Goal: Find specific fact: Find specific fact

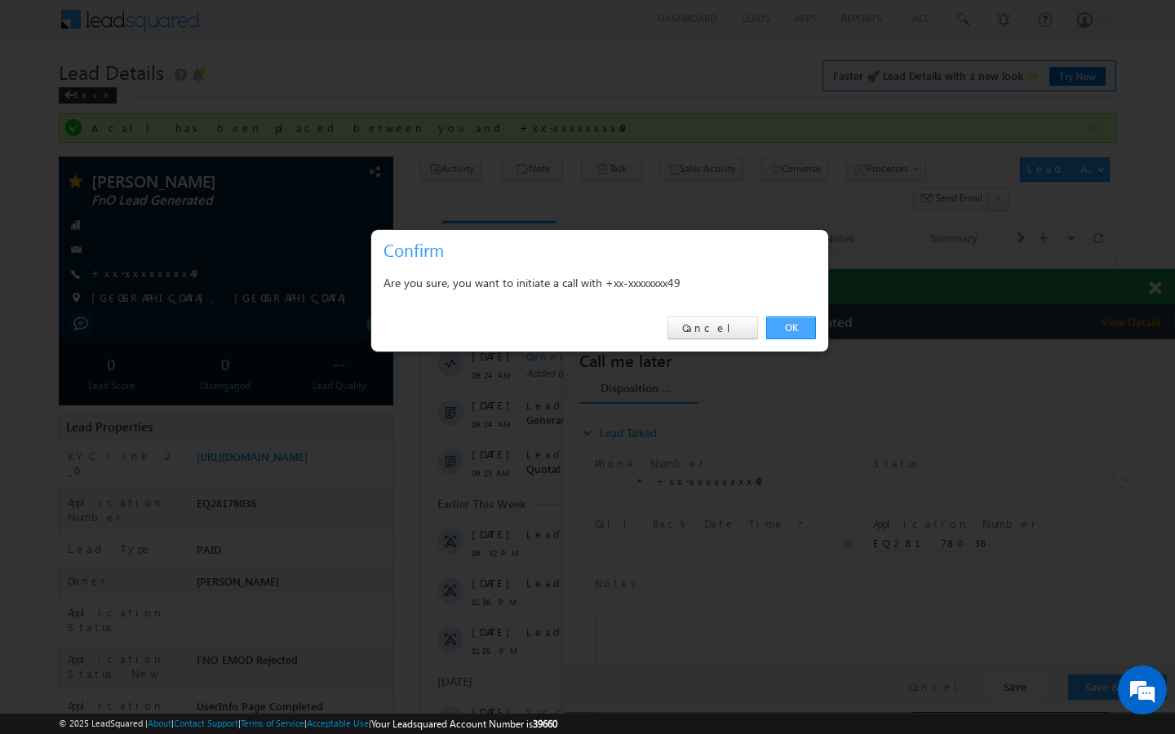
click at [804, 323] on link "OK" at bounding box center [791, 328] width 50 height 23
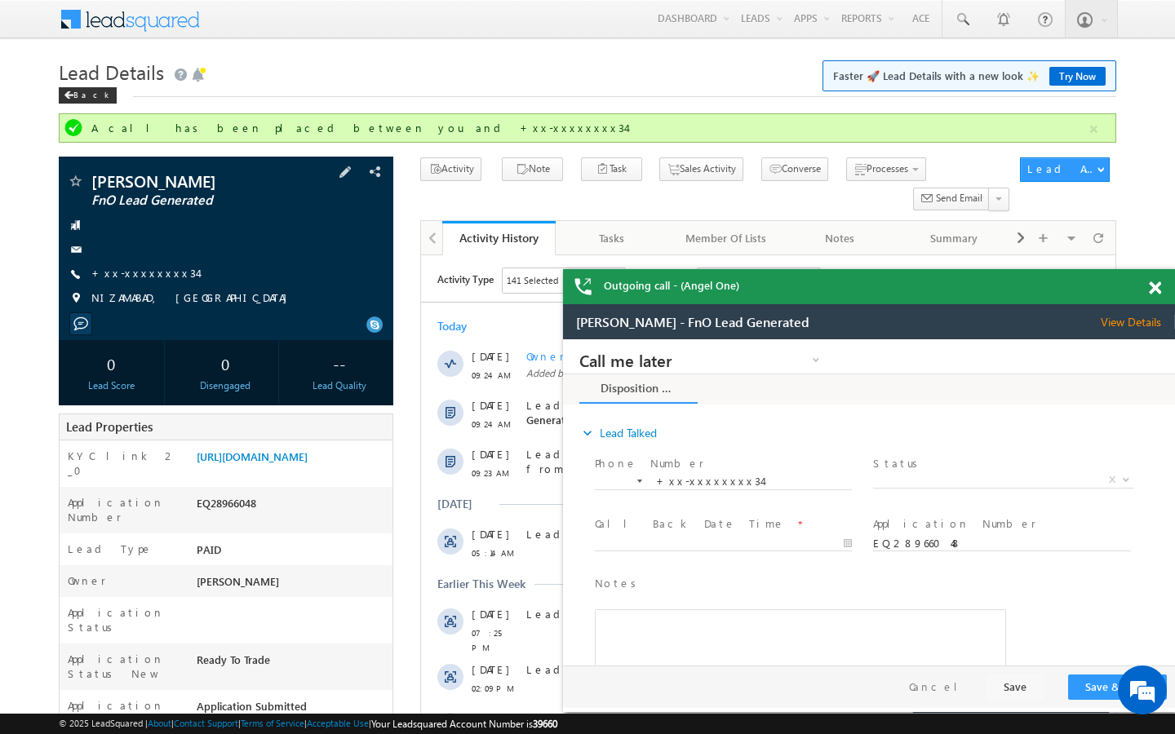
click at [157, 265] on div "Shrawan kumar FnO Lead Generated +xx-xxxxxxxx34" at bounding box center [226, 244] width 318 height 142
click at [157, 270] on link "+xx-xxxxxxxx34" at bounding box center [144, 273] width 106 height 14
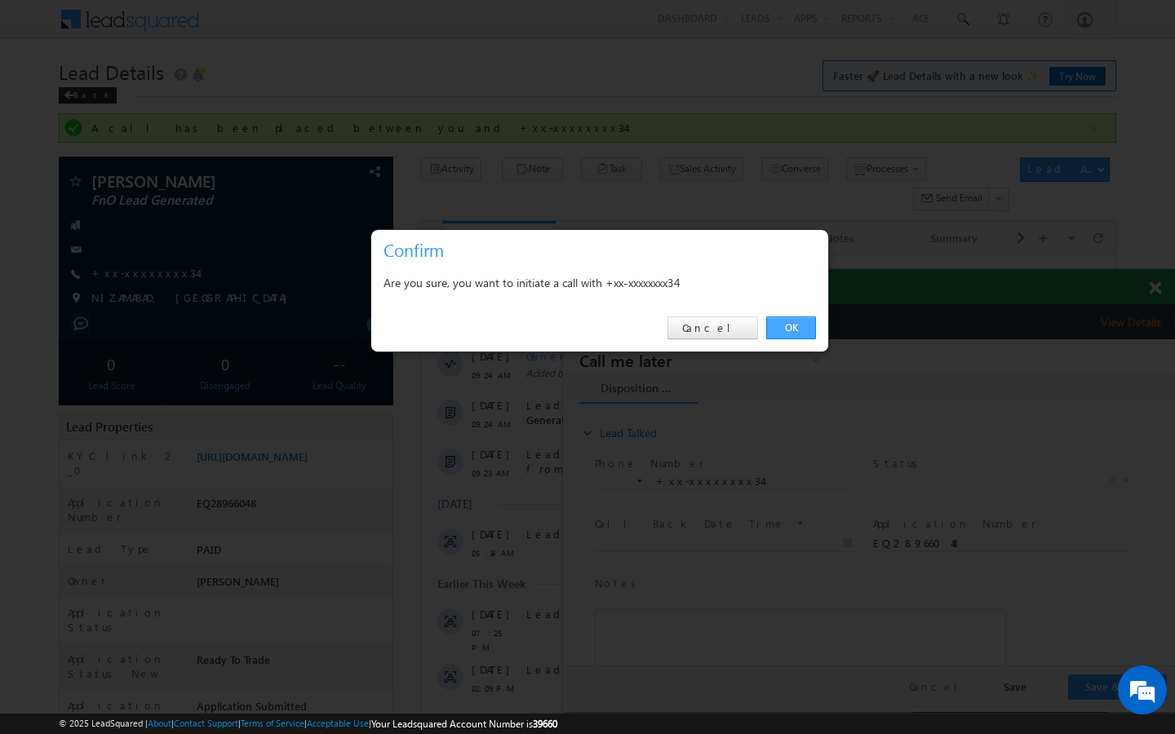
click at [802, 335] on link "OK" at bounding box center [791, 328] width 50 height 23
click at [783, 317] on link "OK" at bounding box center [791, 328] width 50 height 23
click at [797, 337] on link "OK" at bounding box center [791, 328] width 50 height 23
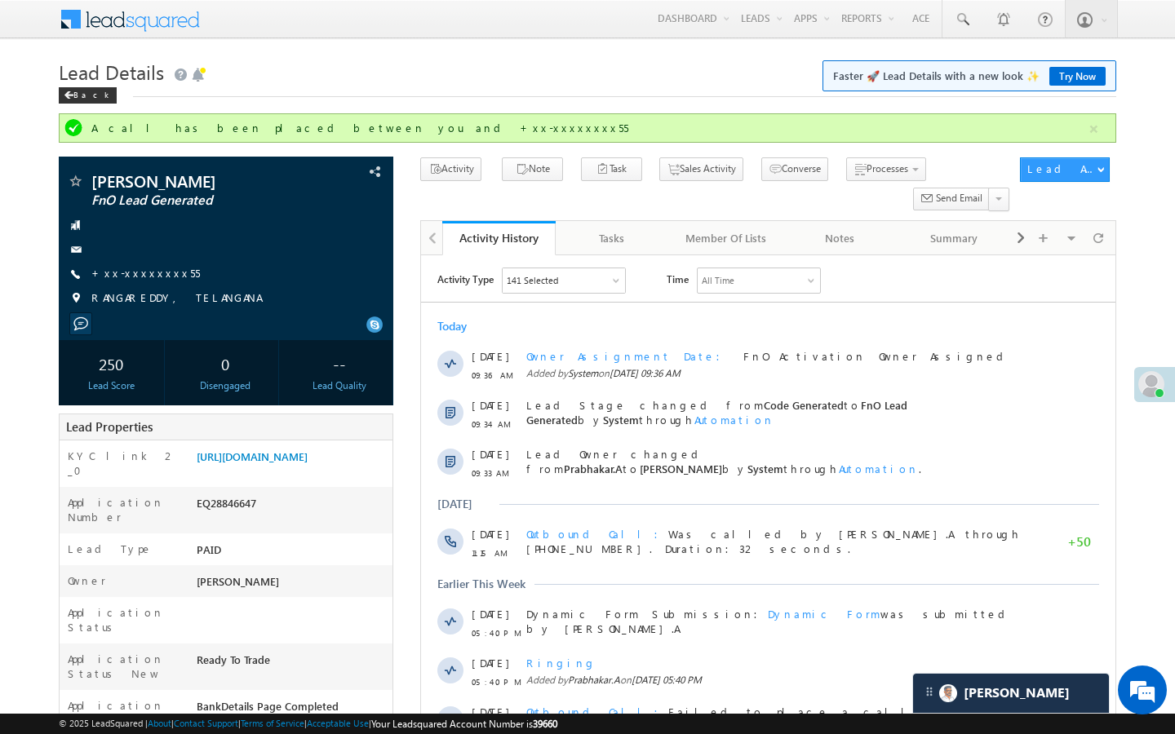
scroll to position [7783, 0]
click at [143, 270] on link "+xx-xxxxxxxx55" at bounding box center [145, 273] width 109 height 14
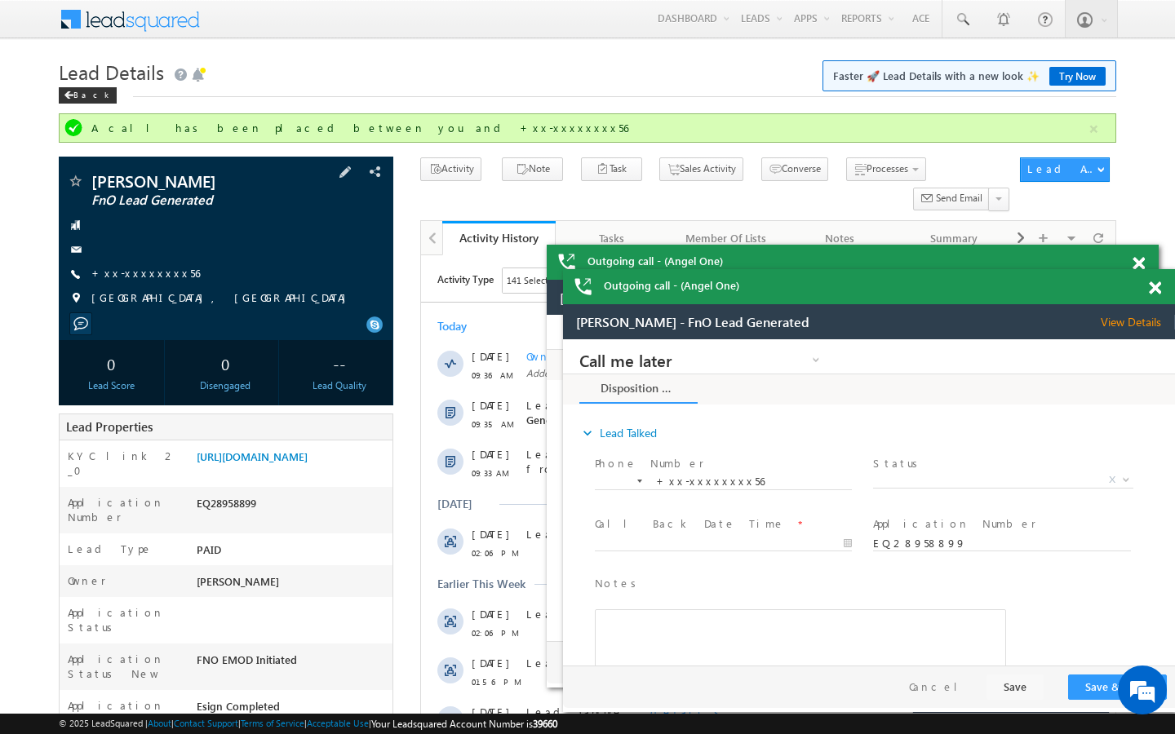
click at [147, 281] on span "+xx-xxxxxxxx56" at bounding box center [145, 274] width 109 height 16
click at [160, 269] on link "+xx-xxxxxxxx56" at bounding box center [145, 273] width 109 height 14
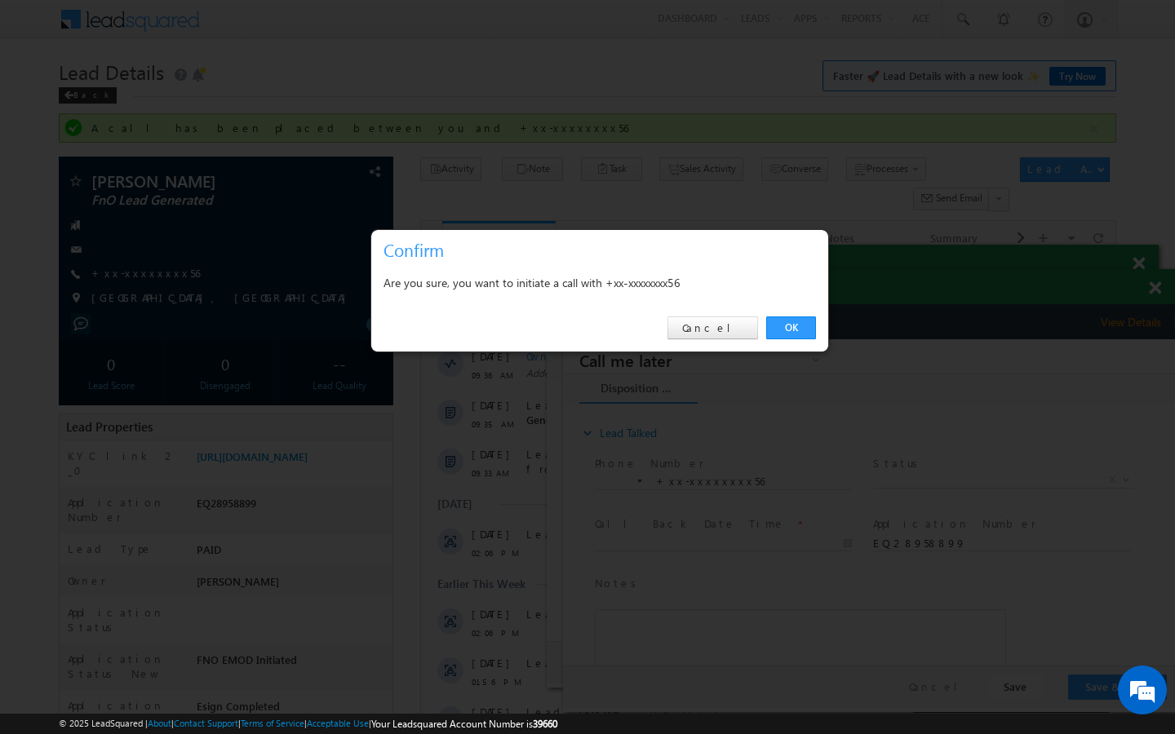
click at [784, 315] on div "OK Cancel" at bounding box center [599, 328] width 457 height 47
click at [791, 333] on link "OK" at bounding box center [791, 328] width 50 height 23
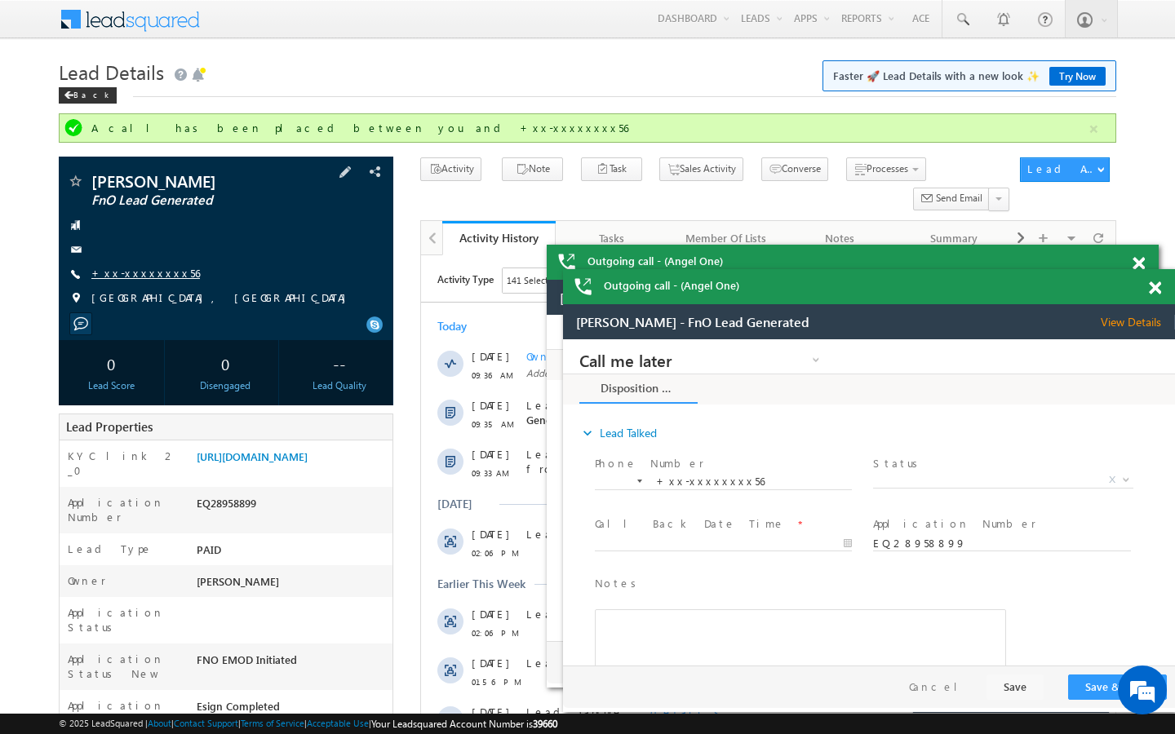
click at [150, 273] on link "+xx-xxxxxxxx56" at bounding box center [145, 273] width 109 height 14
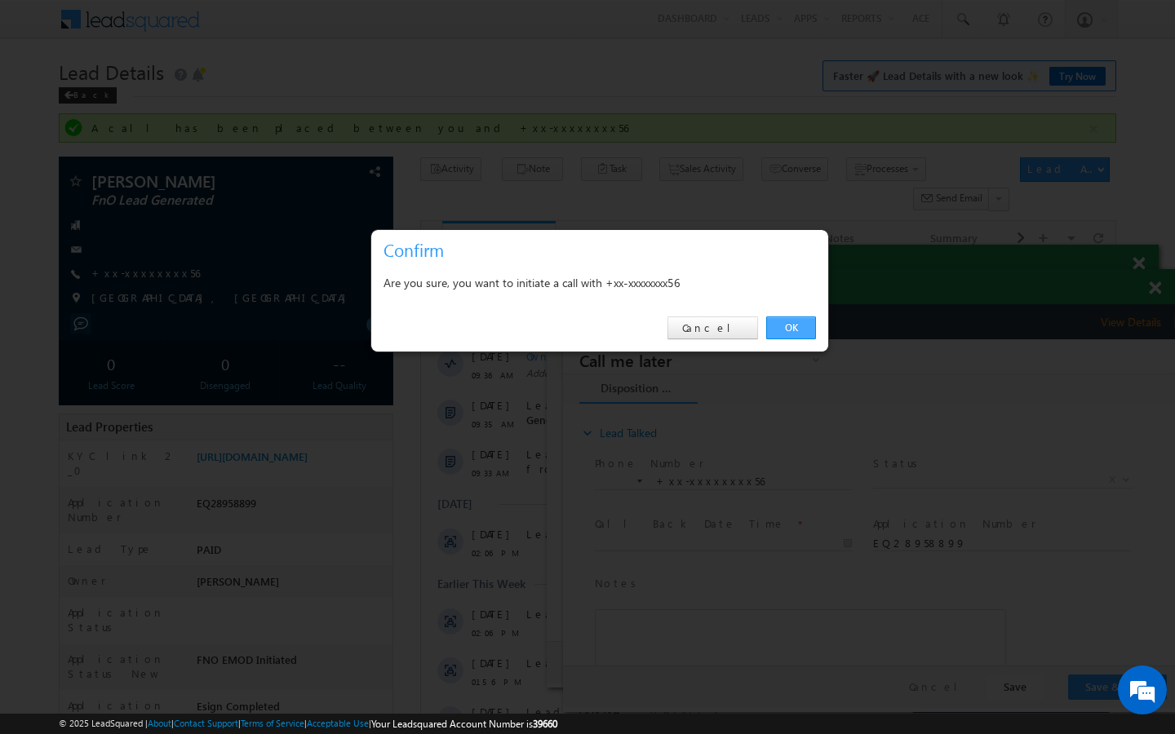
click at [791, 328] on link "OK" at bounding box center [791, 328] width 50 height 23
click at [795, 332] on link "OK" at bounding box center [791, 328] width 50 height 23
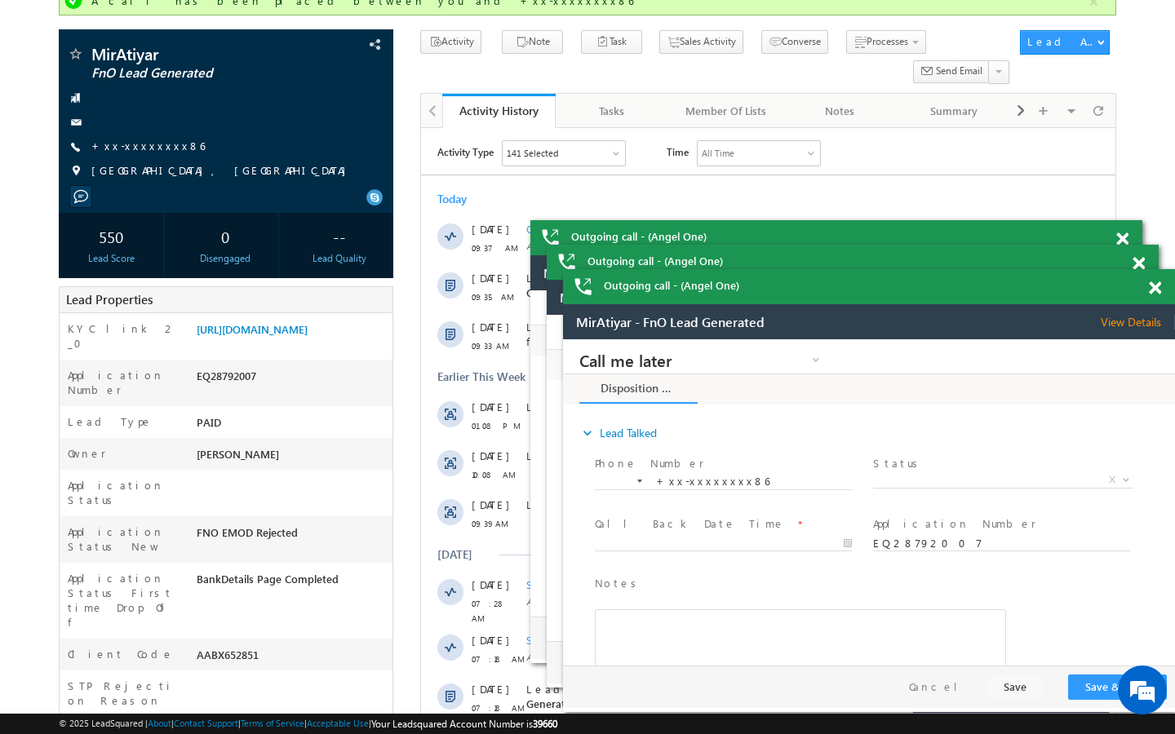
scroll to position [131, 0]
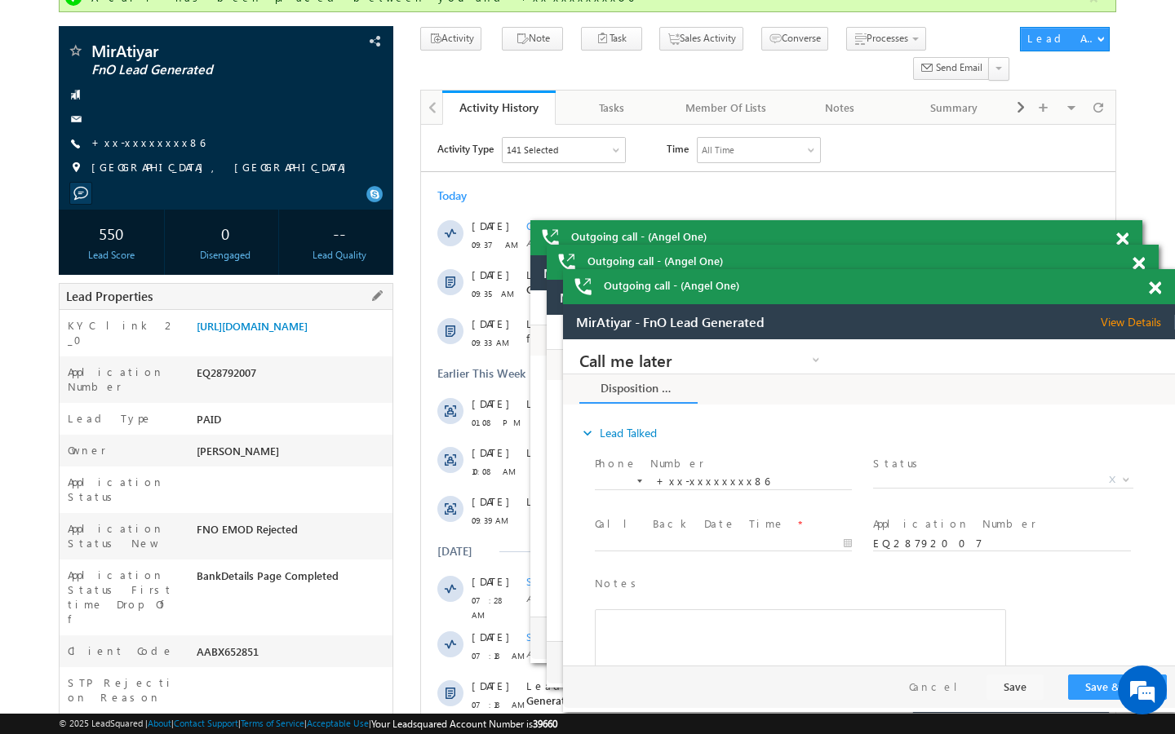
drag, startPoint x: 197, startPoint y: 605, endPoint x: 290, endPoint y: 605, distance: 93.0
click at [290, 644] on div "AABX652851" at bounding box center [293, 655] width 200 height 23
copy div "AABX652851"
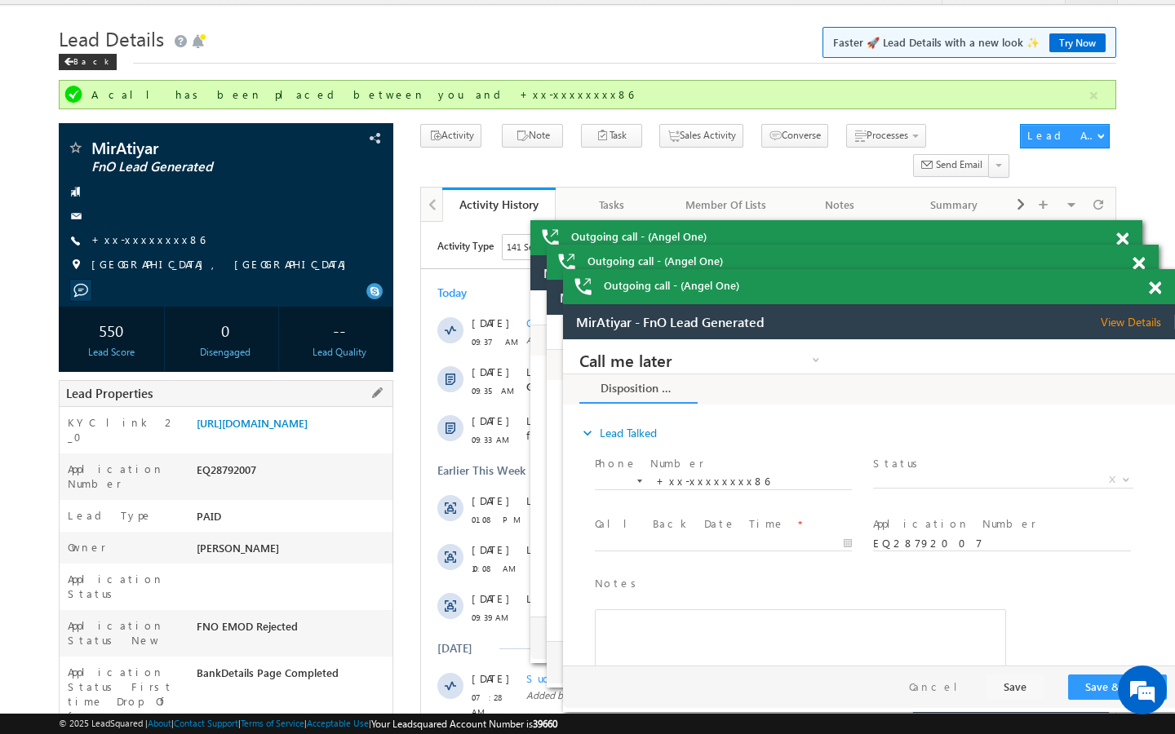
scroll to position [0, 0]
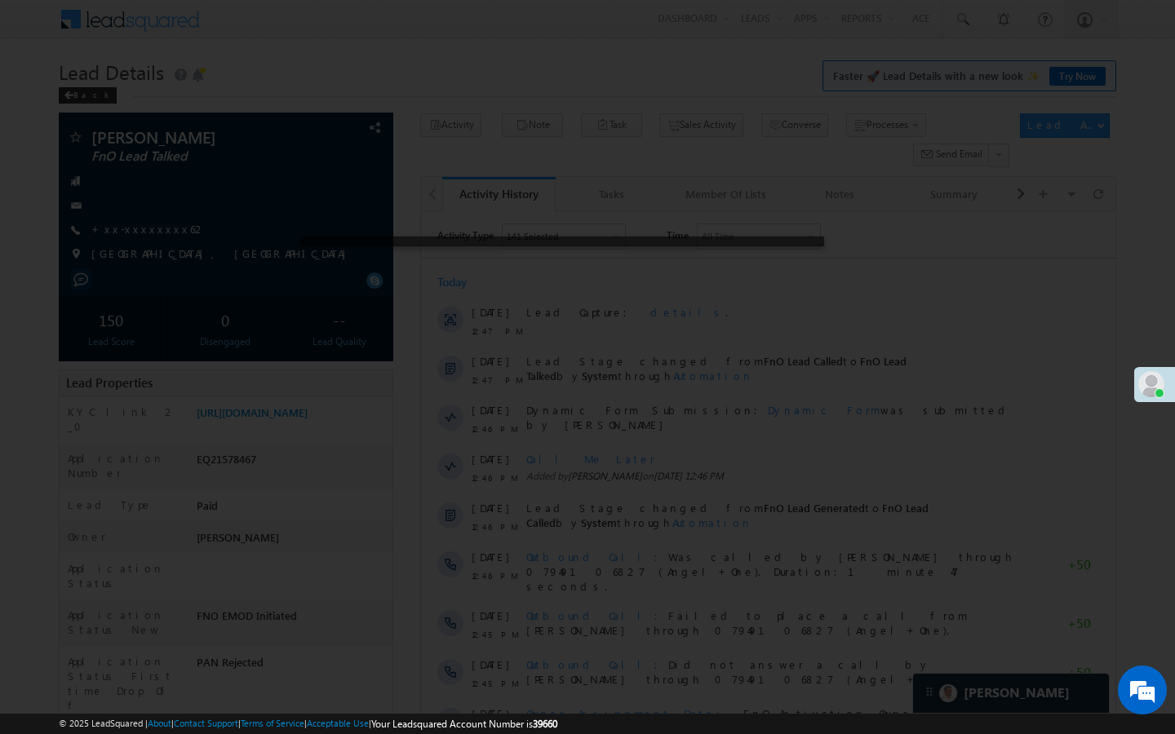
scroll to position [7389, 0]
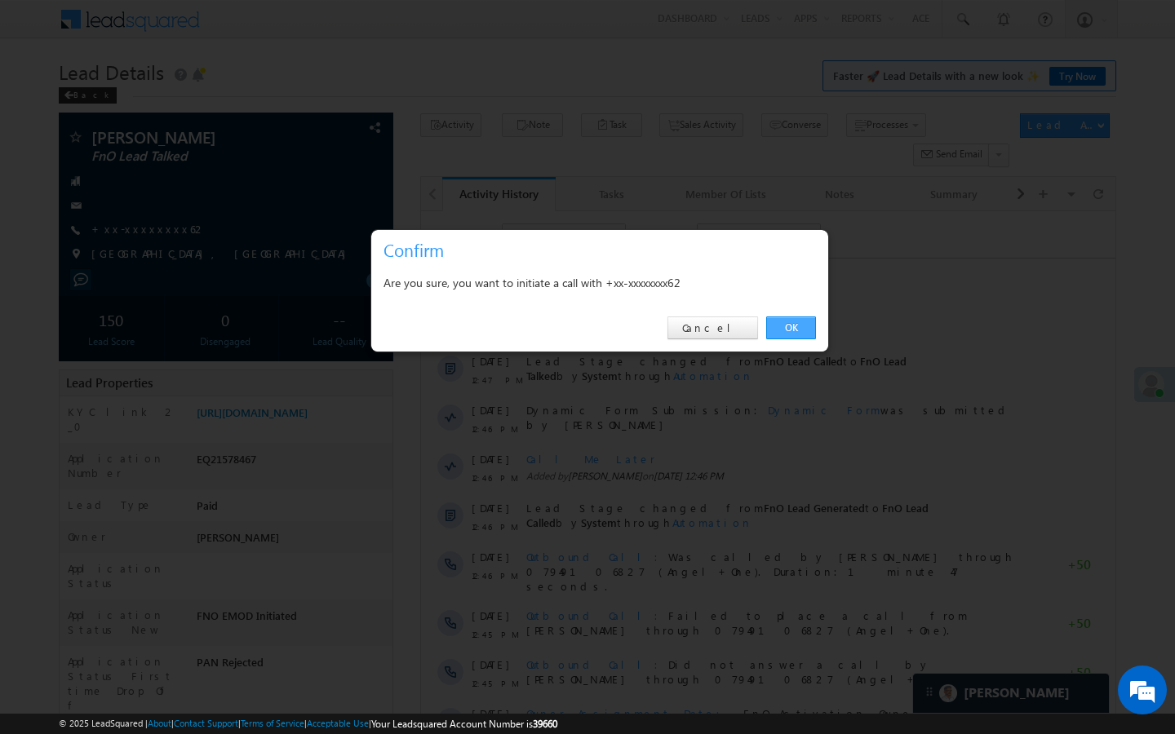
click at [795, 330] on link "OK" at bounding box center [791, 328] width 50 height 23
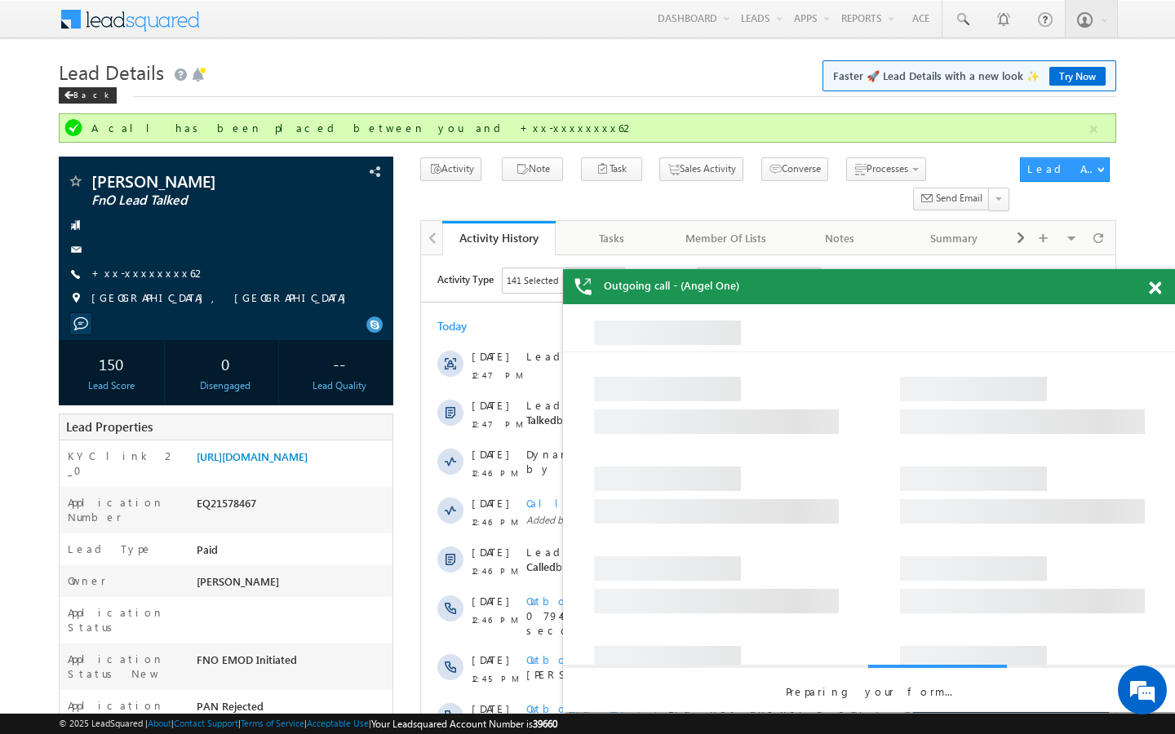
scroll to position [0, 0]
